Goal: Task Accomplishment & Management: Use online tool/utility

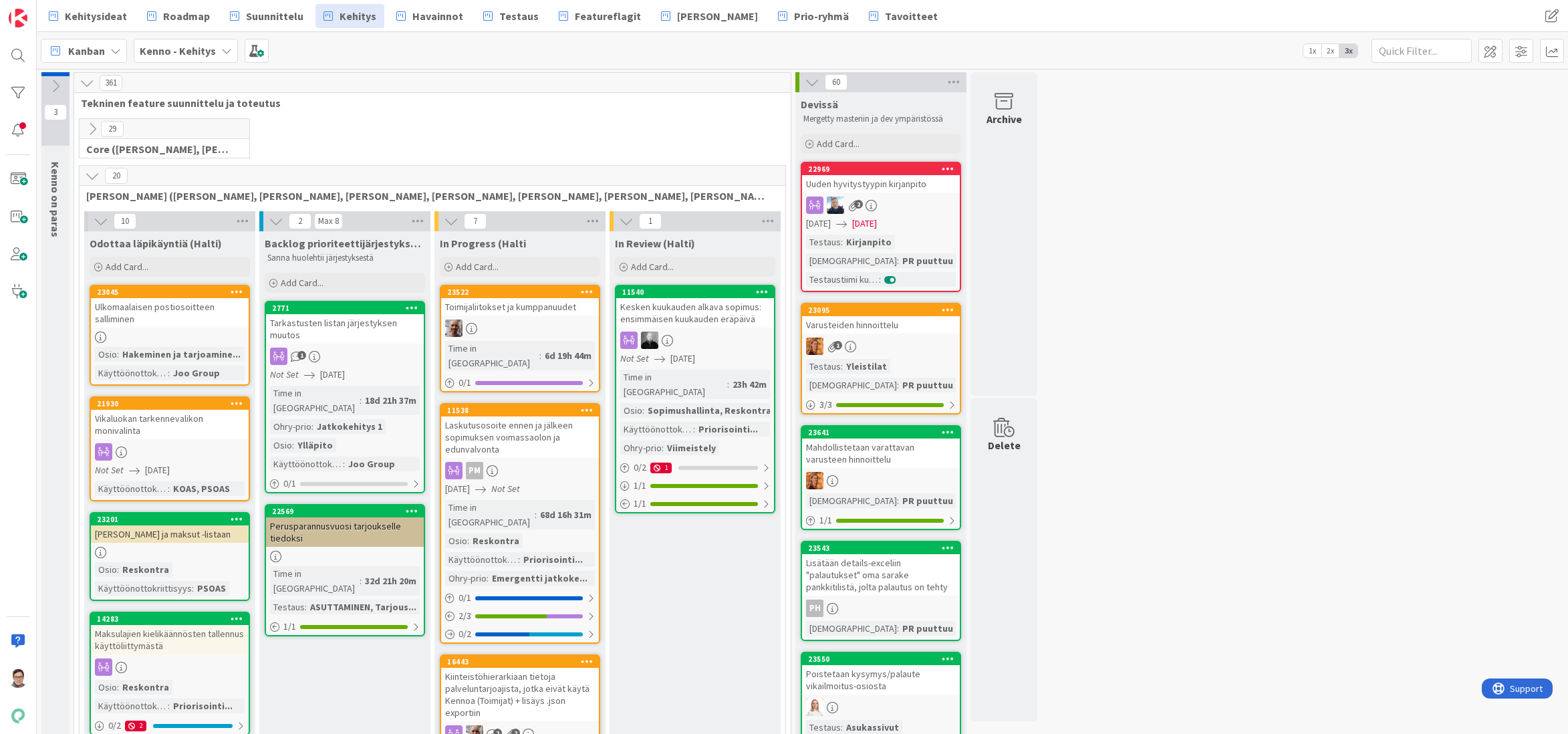
click at [94, 175] on icon at bounding box center [92, 176] width 15 height 15
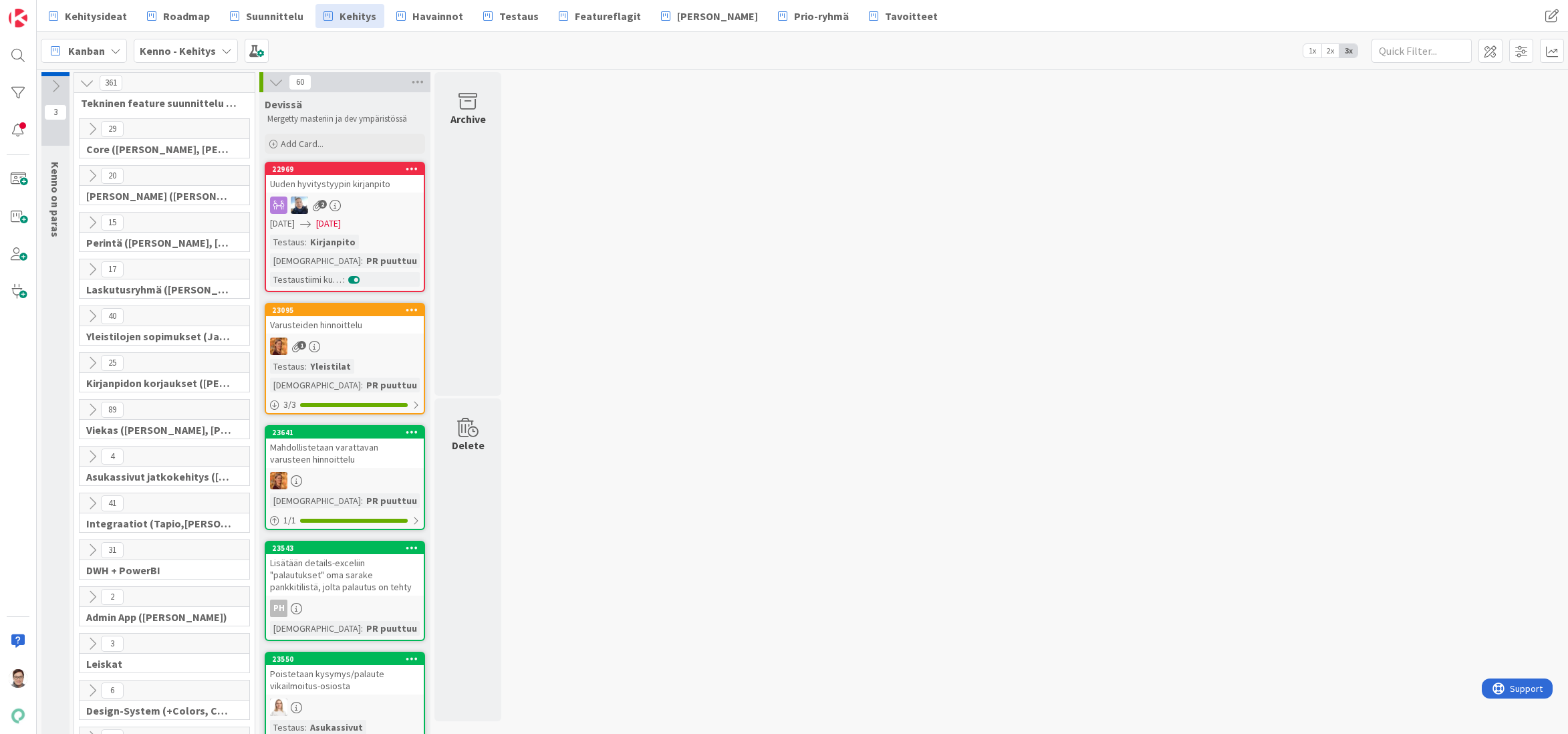
click at [93, 265] on icon at bounding box center [92, 268] width 15 height 15
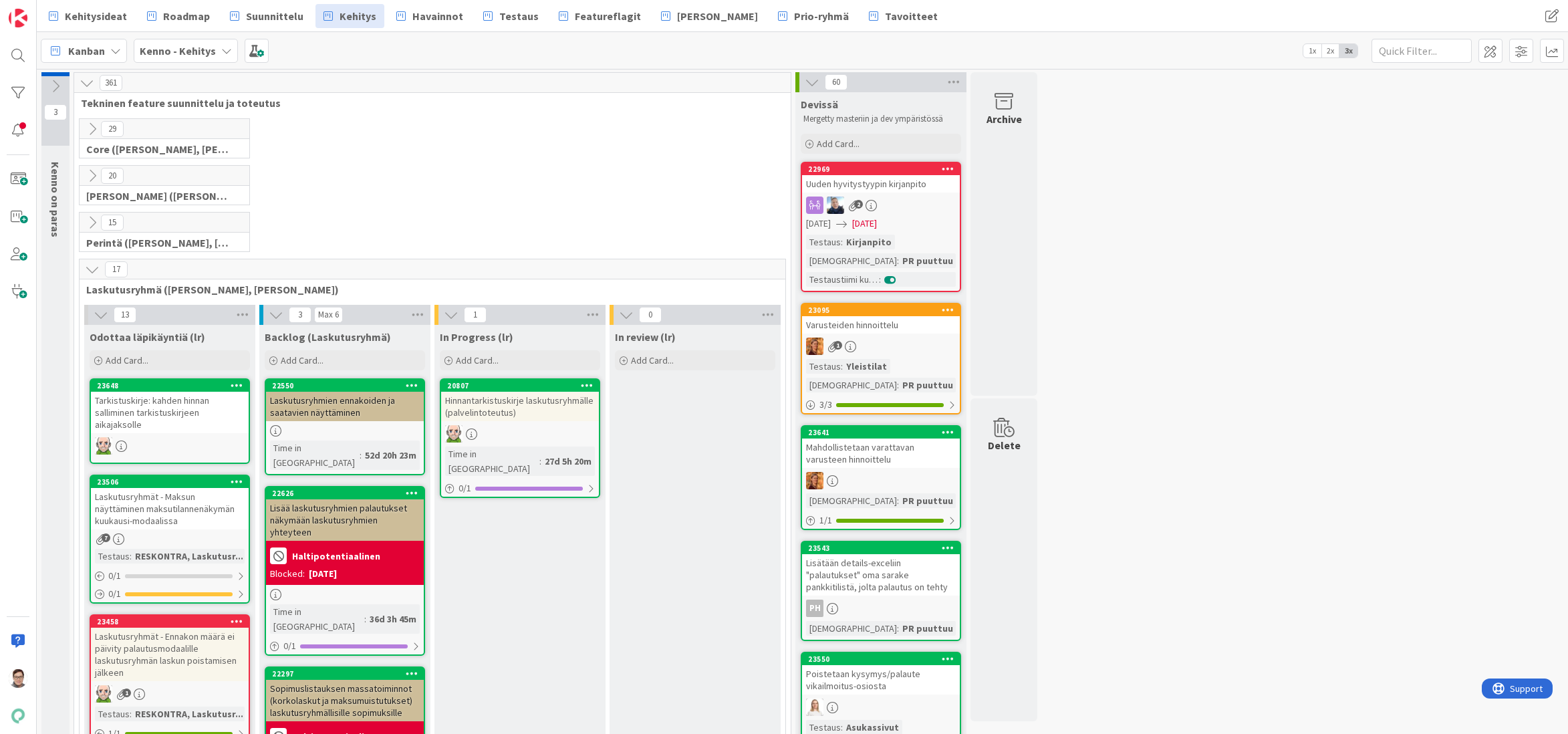
click at [159, 406] on div "Tarkistuskirje: kahden hinnan salliminen tarkistuskirjeen aikajaksolle" at bounding box center [170, 412] width 158 height 41
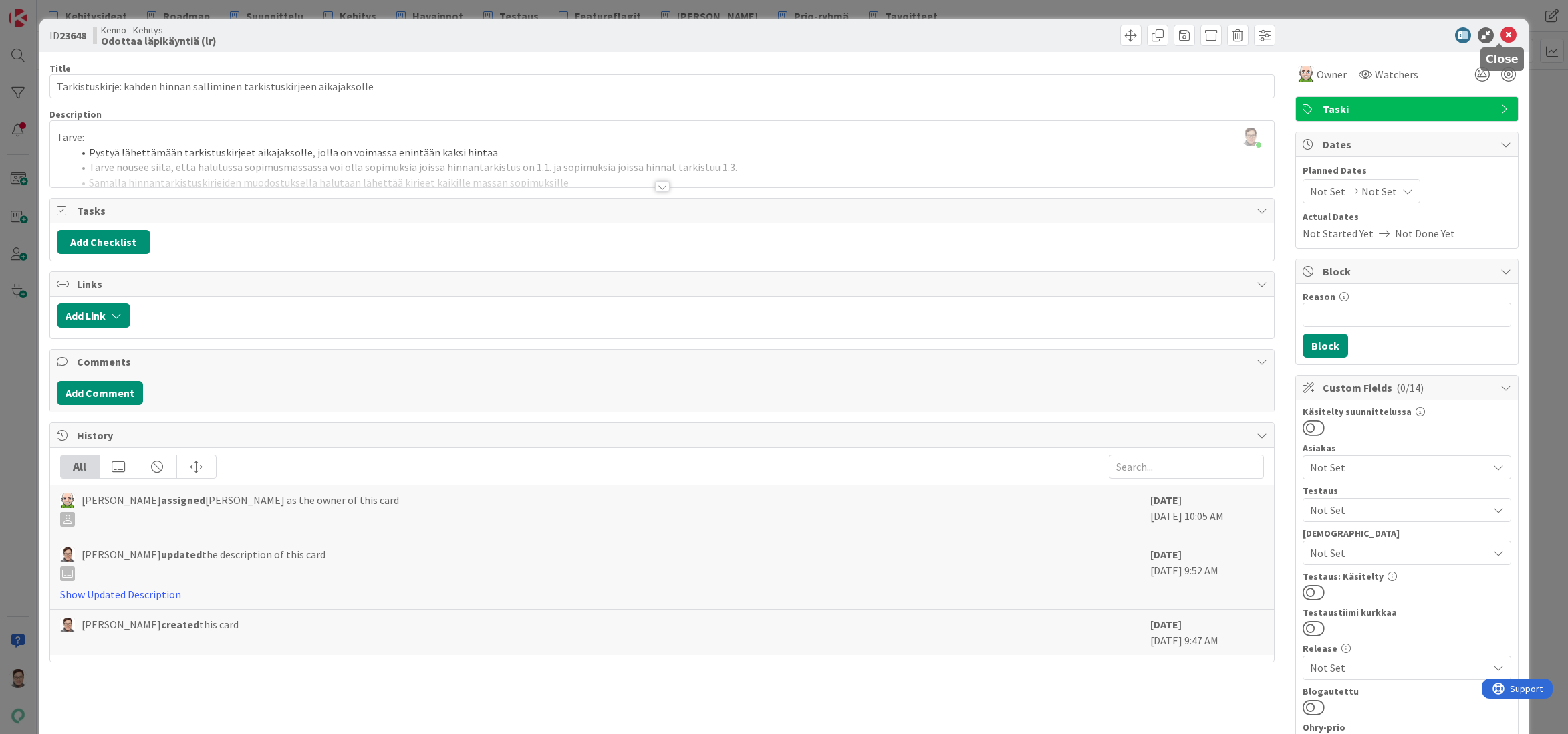
click at [1500, 37] on icon at bounding box center [1508, 36] width 16 height 16
